Goal: Check status: Check status

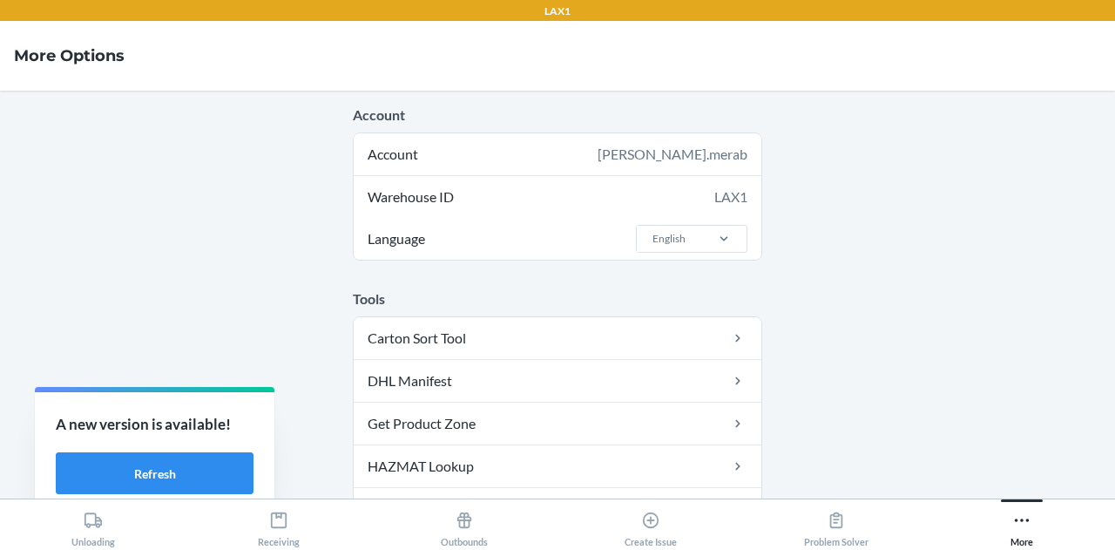
scroll to position [438, 0]
click at [278, 504] on div "Receiving" at bounding box center [279, 526] width 42 height 44
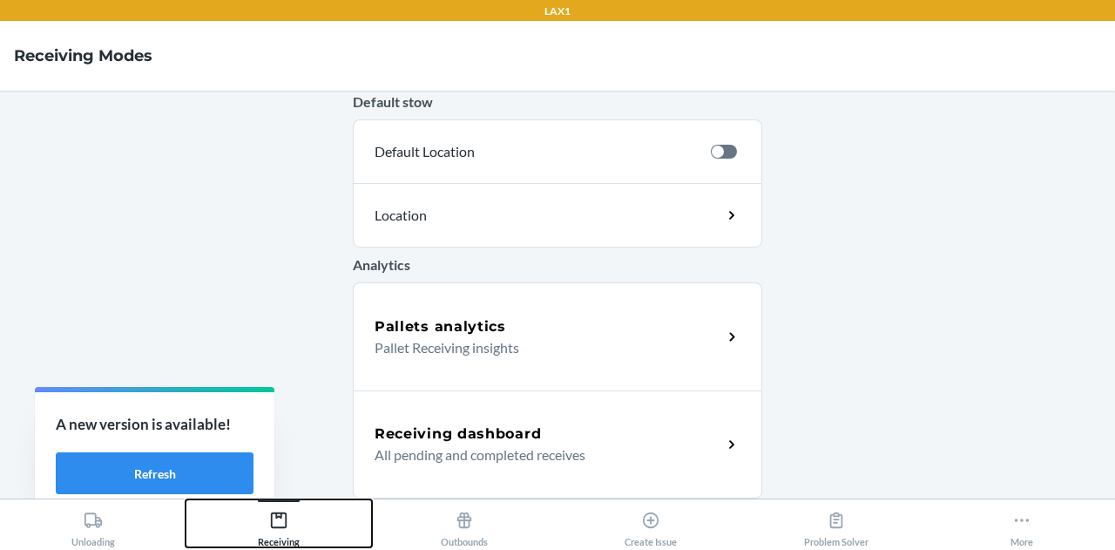
scroll to position [663, 0]
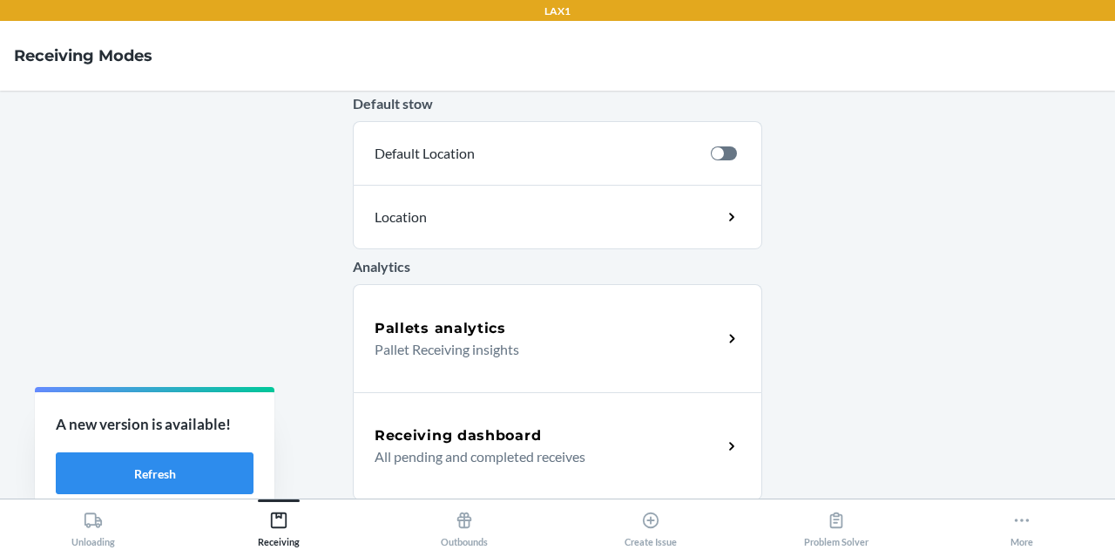
click at [547, 446] on p "All pending and completed receives" at bounding box center [542, 456] width 334 height 21
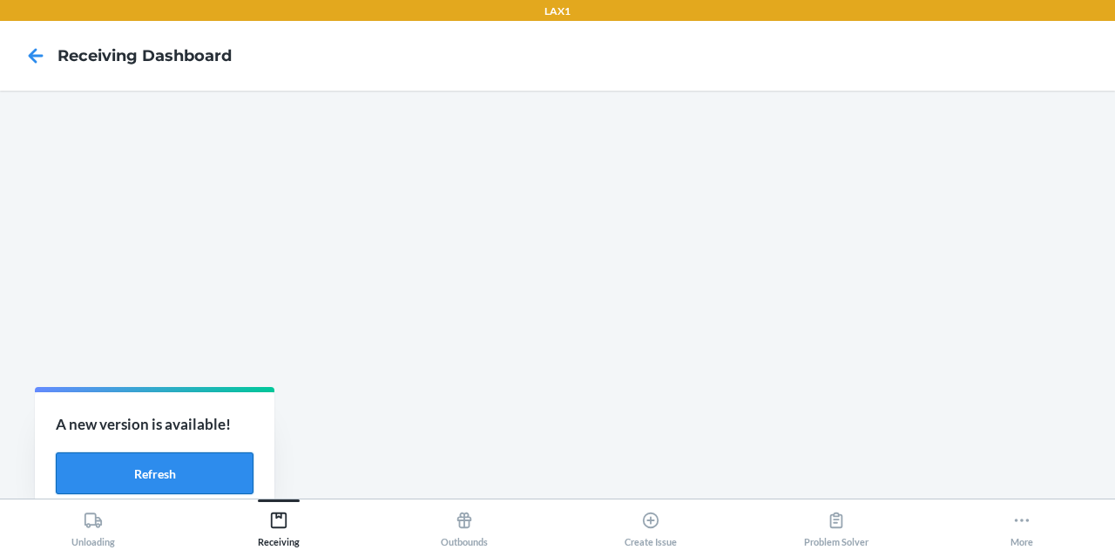
click at [193, 470] on button "Refresh" at bounding box center [155, 473] width 198 height 42
